Goal: Transaction & Acquisition: Download file/media

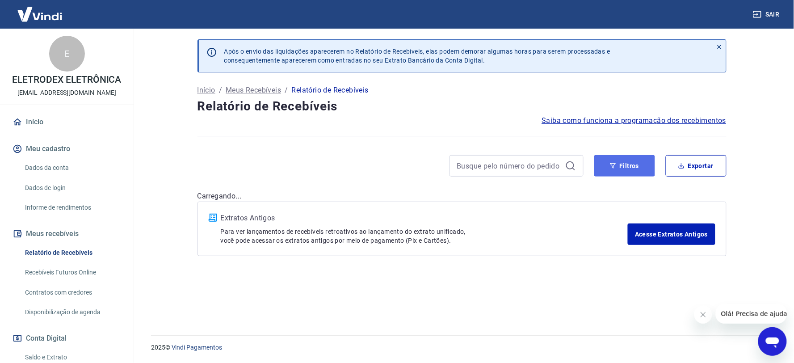
click at [611, 163] on icon "button" at bounding box center [613, 165] width 6 height 5
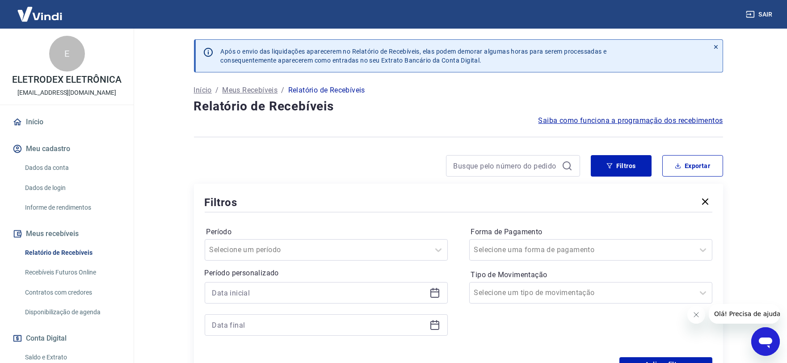
click at [433, 292] on icon at bounding box center [434, 291] width 9 height 1
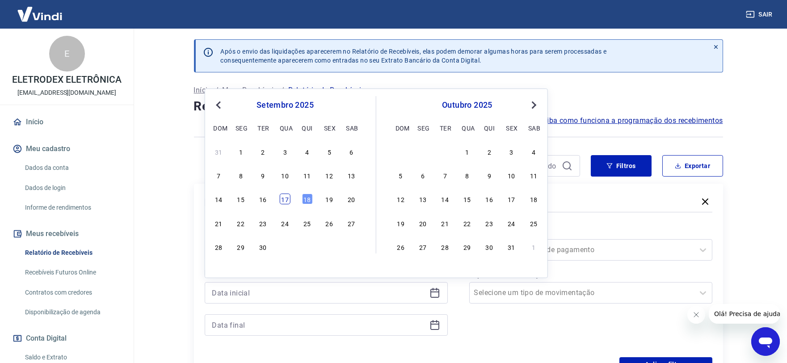
click at [285, 202] on div "17" at bounding box center [285, 199] width 11 height 11
type input "[DATE]"
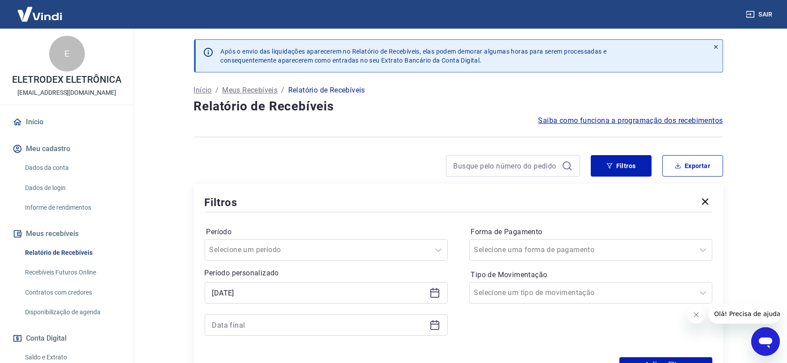
click at [434, 328] on icon at bounding box center [434, 325] width 11 height 11
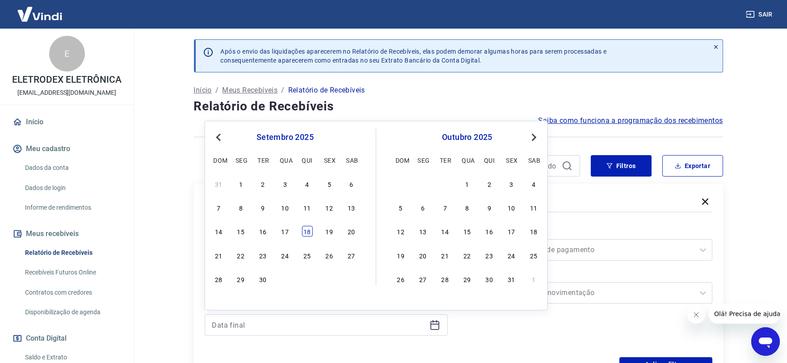
click at [307, 232] on div "18" at bounding box center [307, 231] width 11 height 11
type input "18/09/2025"
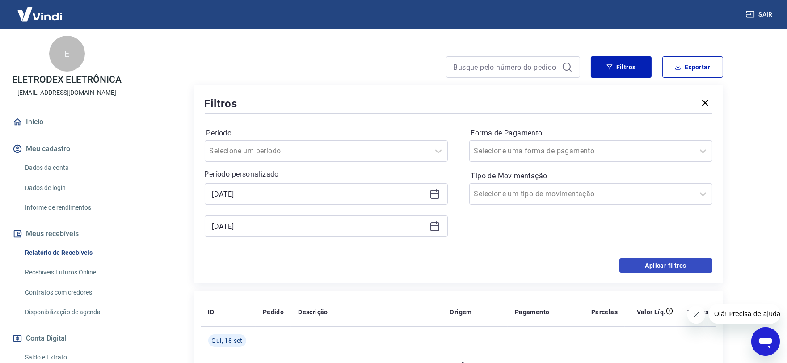
scroll to position [99, 0]
click at [674, 264] on button "Aplicar filtros" at bounding box center [665, 265] width 93 height 14
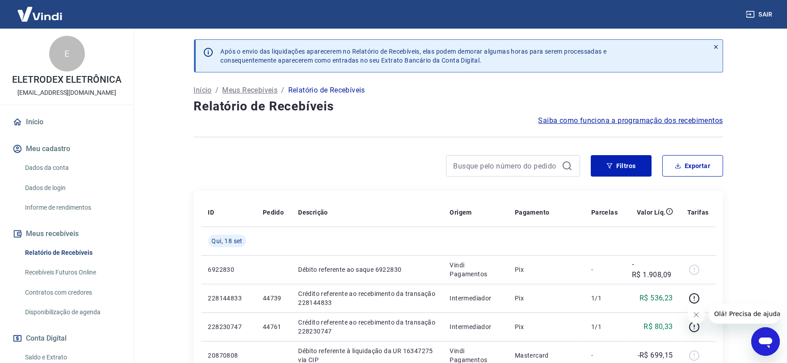
click at [698, 145] on div at bounding box center [458, 137] width 529 height 22
click at [698, 162] on button "Exportar" at bounding box center [692, 165] width 61 height 21
type input "17/09/2025"
type input "18/09/2025"
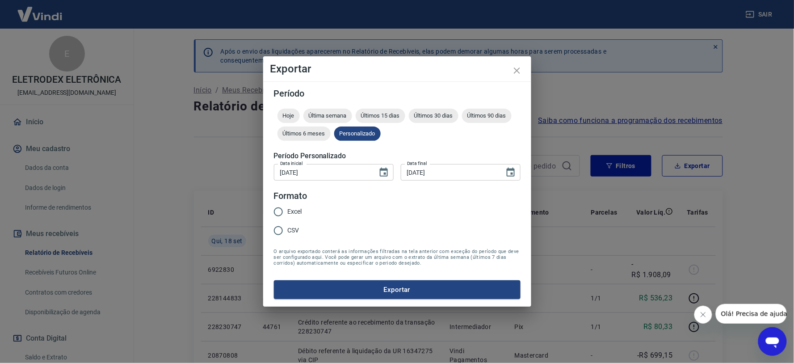
click at [299, 211] on span "Excel" at bounding box center [295, 211] width 14 height 9
click at [288, 211] on input "Excel" at bounding box center [278, 211] width 19 height 19
radio input "true"
click at [412, 293] on button "Exportar" at bounding box center [397, 289] width 247 height 19
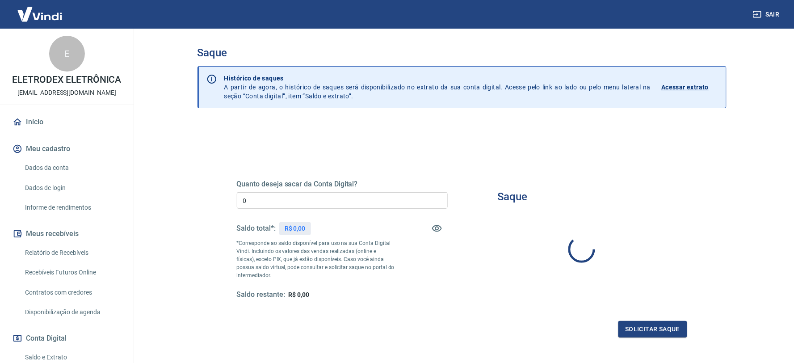
type input "R$ 0,00"
